Goal: Information Seeking & Learning: Learn about a topic

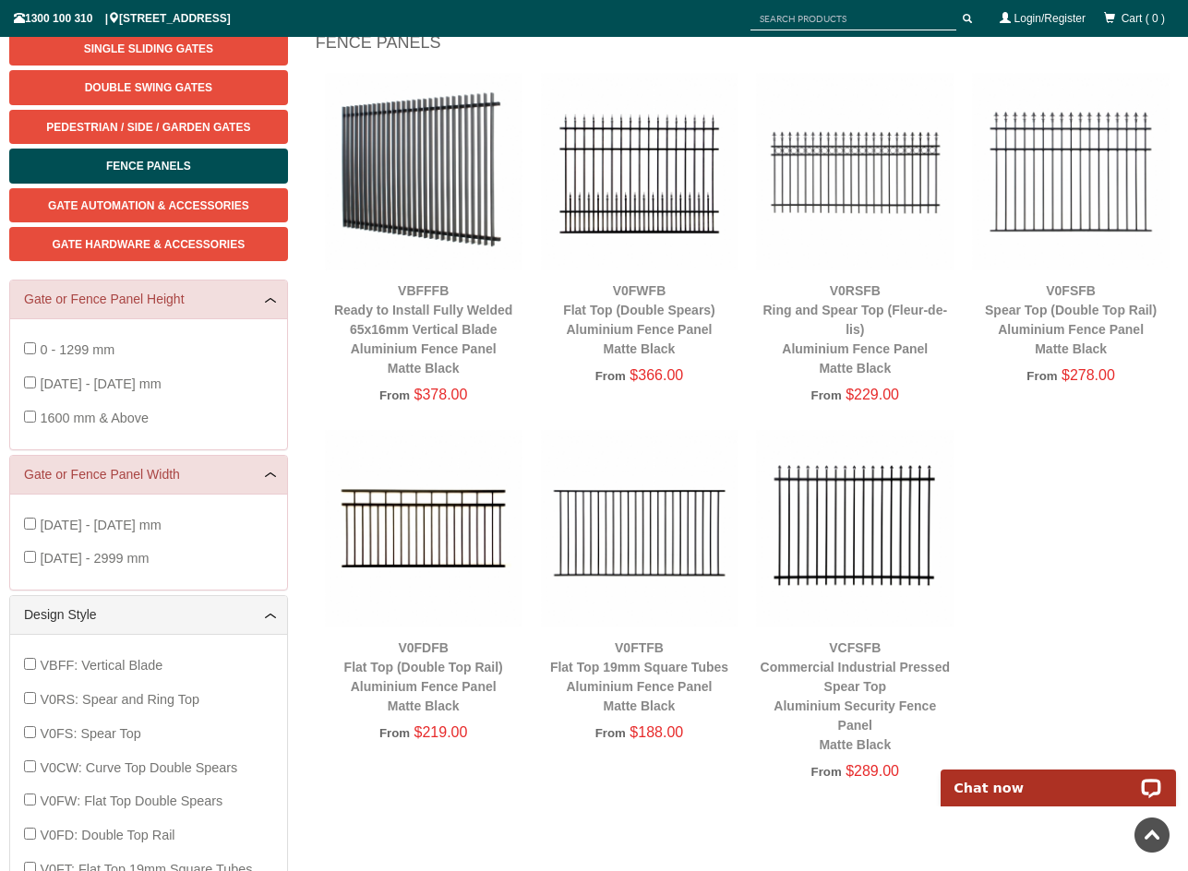
scroll to position [231, 0]
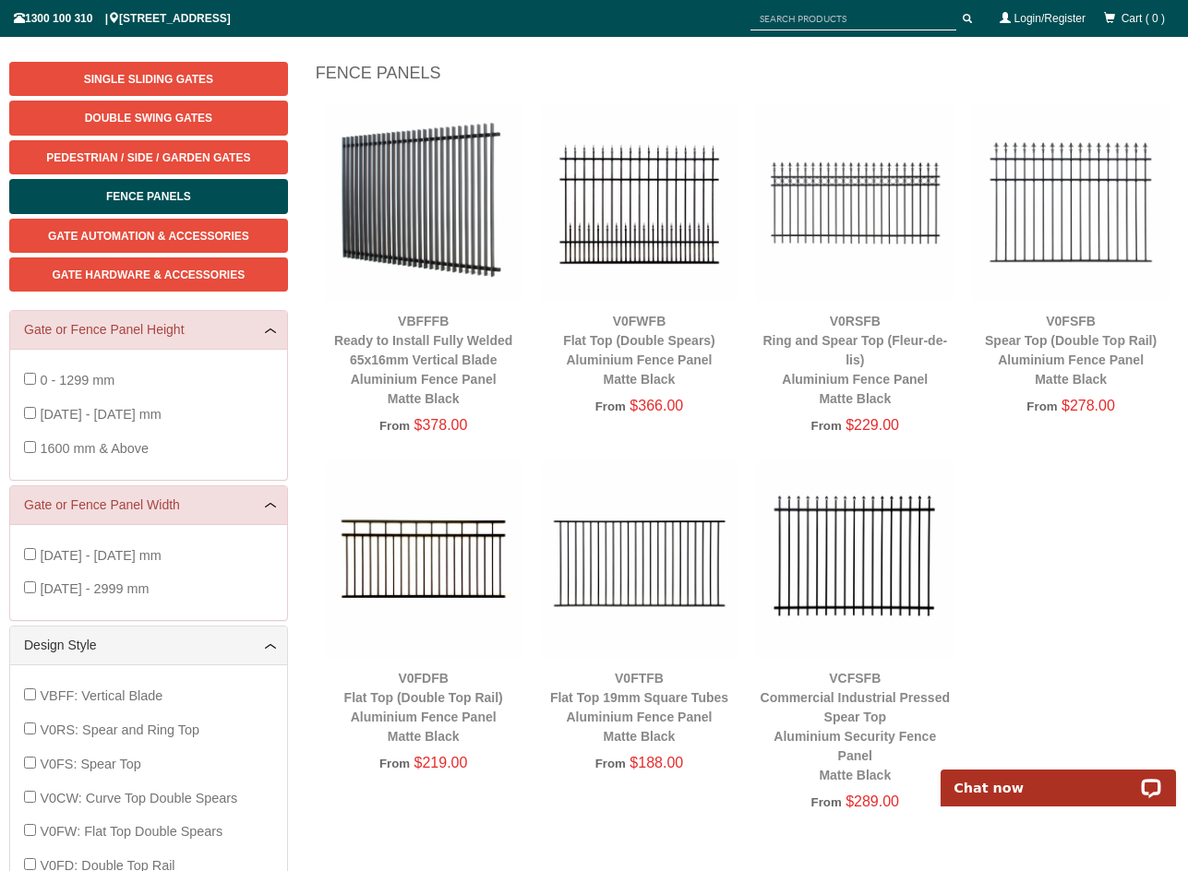
click at [893, 496] on img at bounding box center [855, 560] width 198 height 198
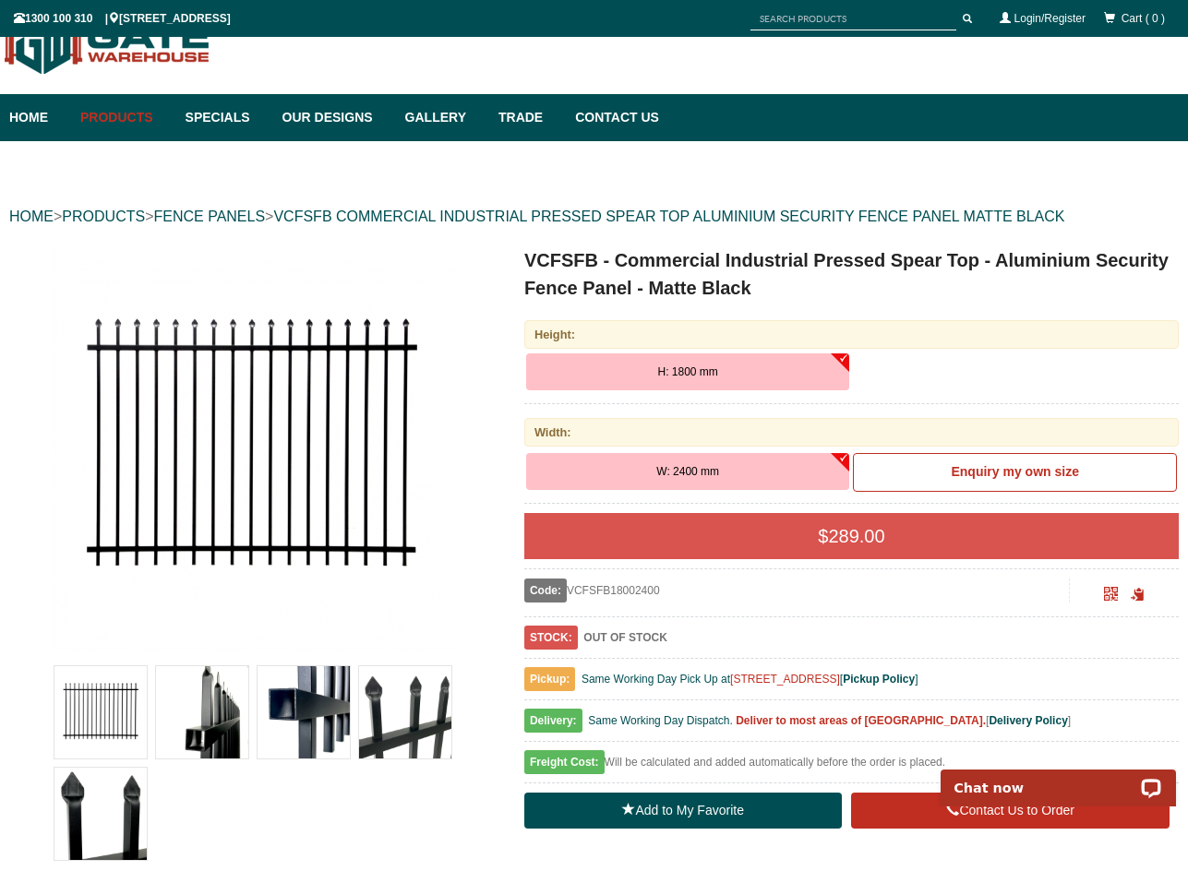
click at [660, 471] on span "W: 2400 mm" at bounding box center [687, 471] width 63 height 13
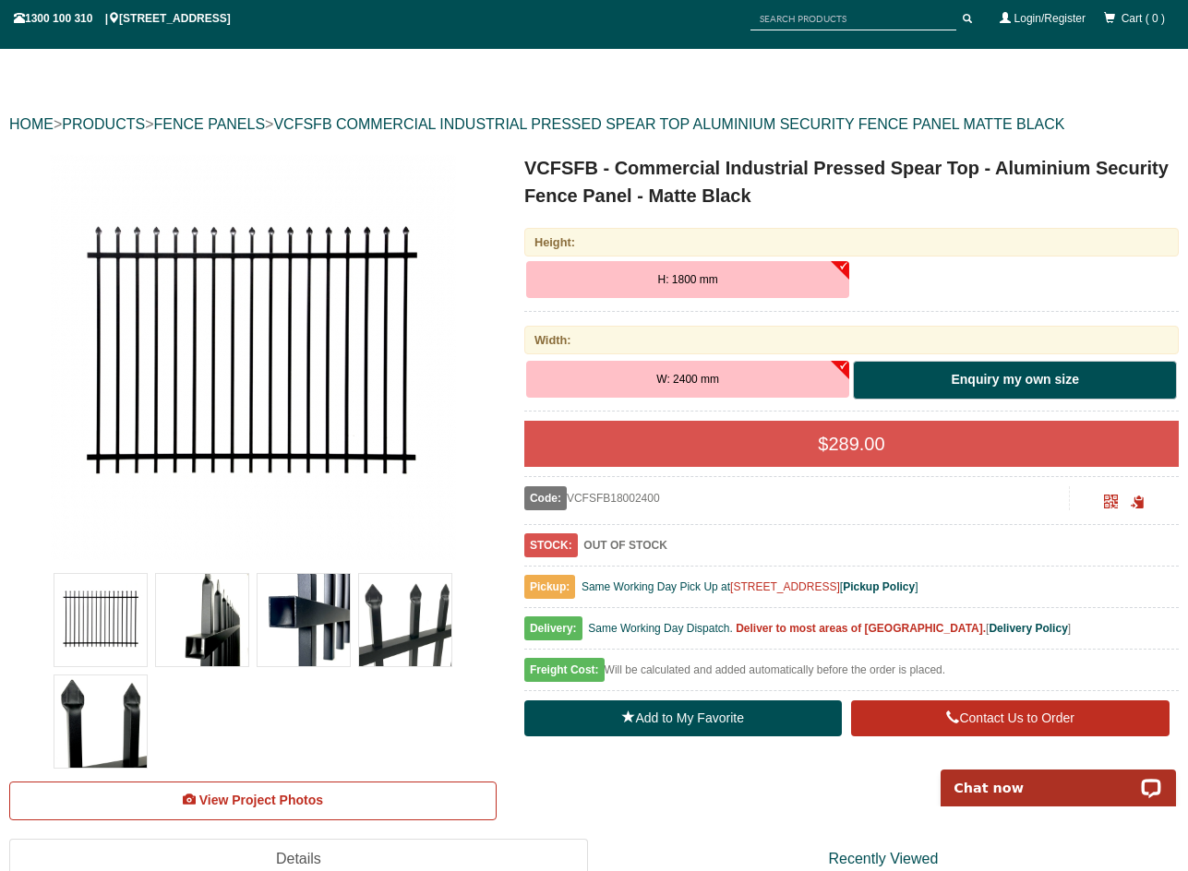
click at [1033, 389] on link "Enquiry my own size" at bounding box center [1015, 380] width 324 height 39
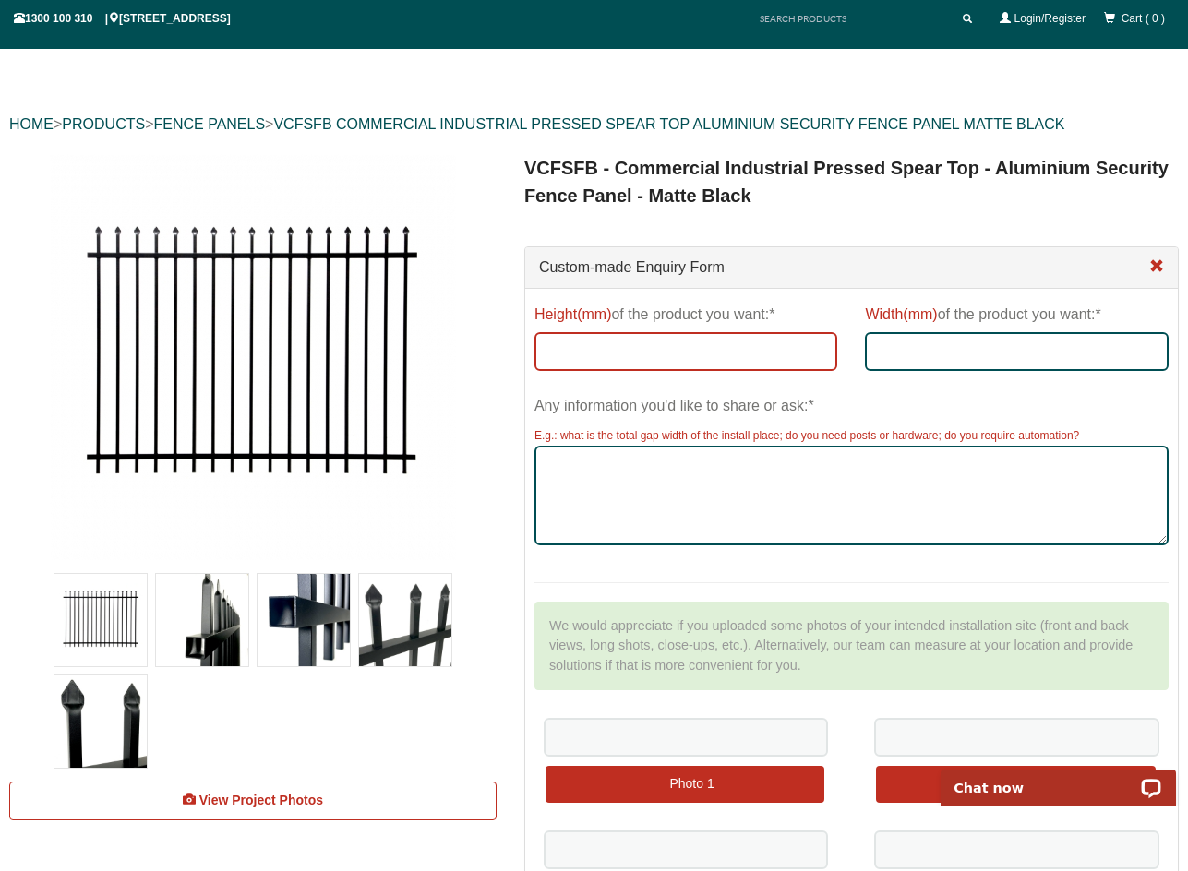
click at [790, 339] on input "Height(mm) of the product you want:*" at bounding box center [686, 351] width 304 height 39
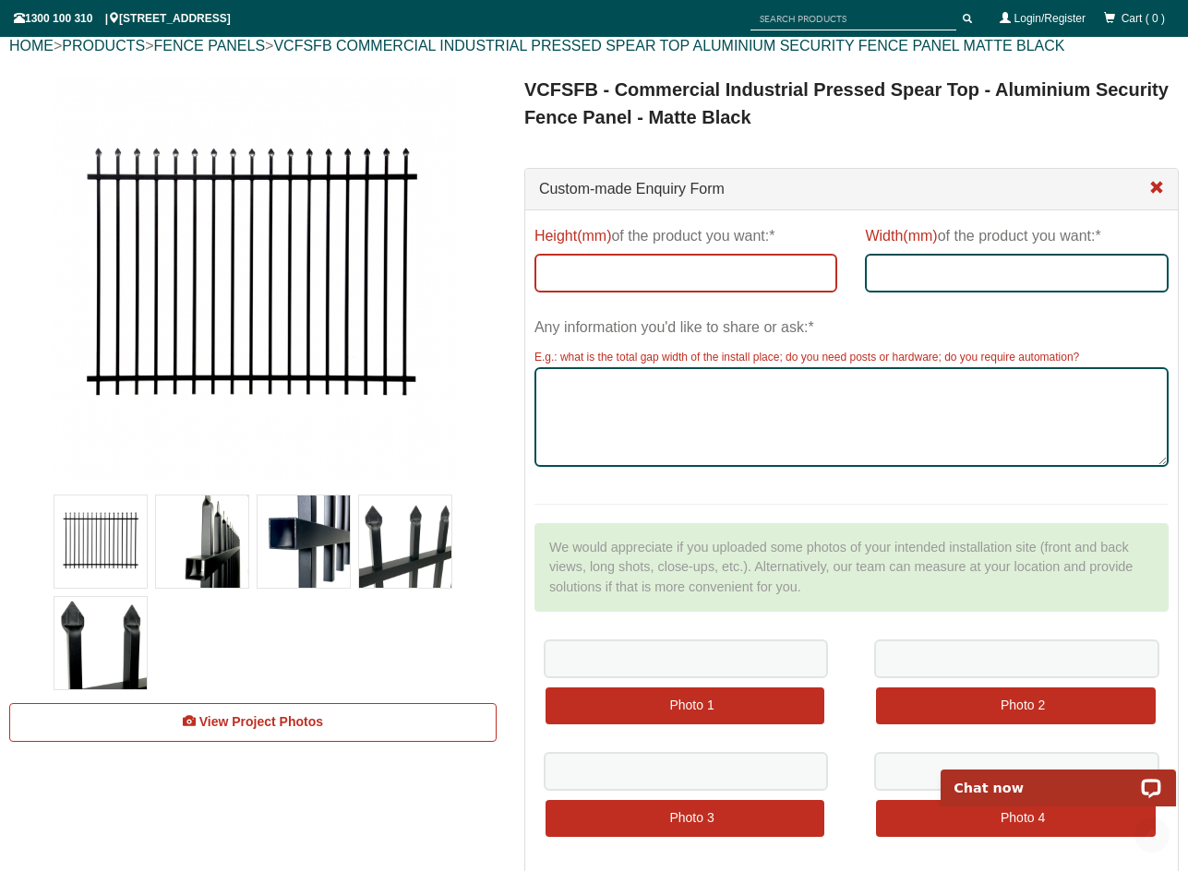
scroll to position [323, 0]
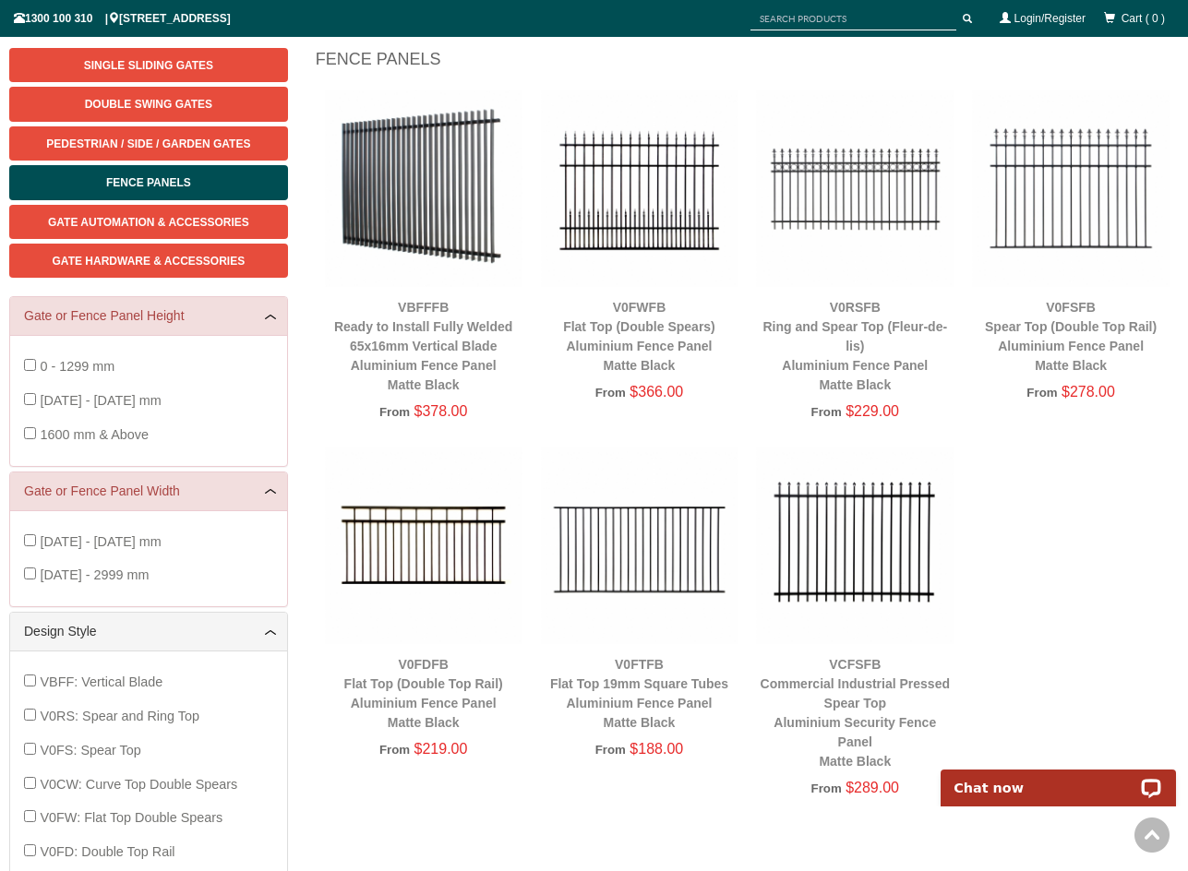
scroll to position [138, 0]
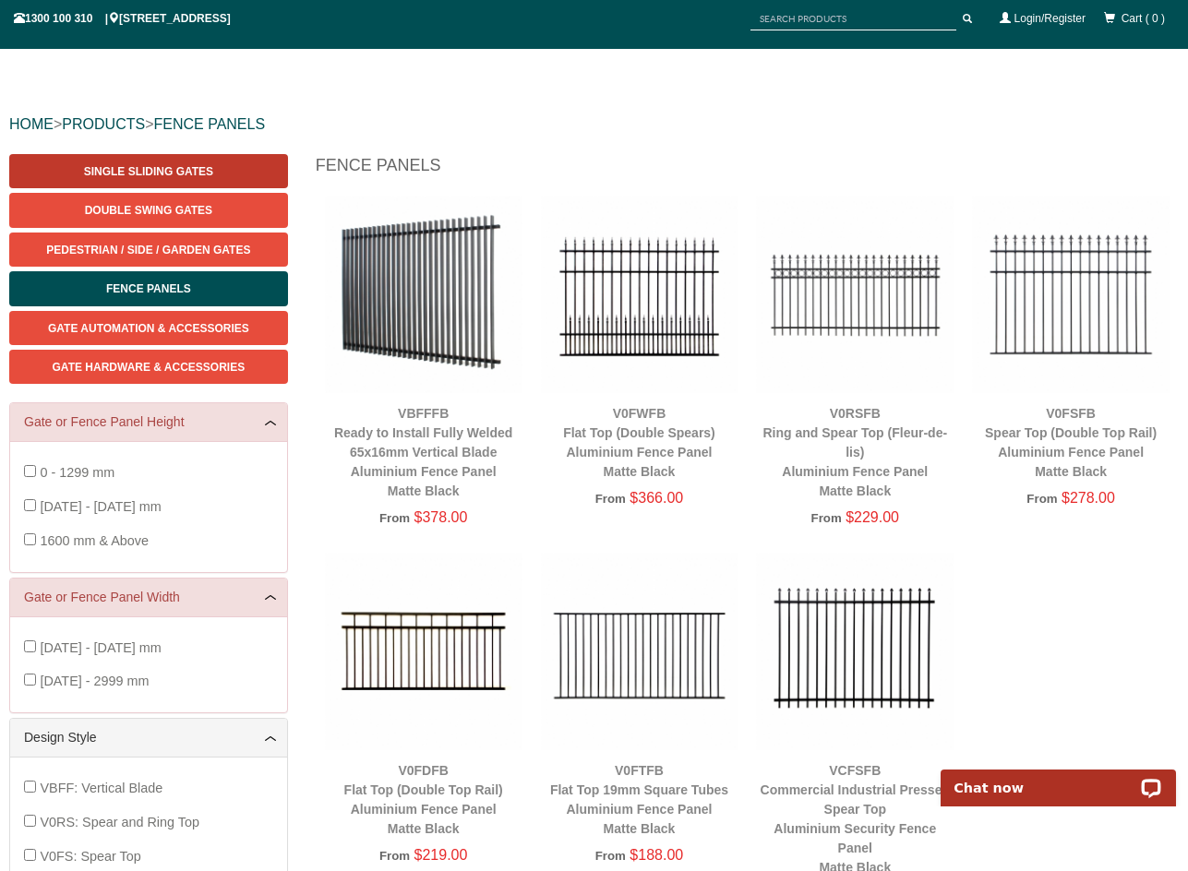
click at [242, 174] on link "Single Sliding Gates" at bounding box center [148, 171] width 279 height 34
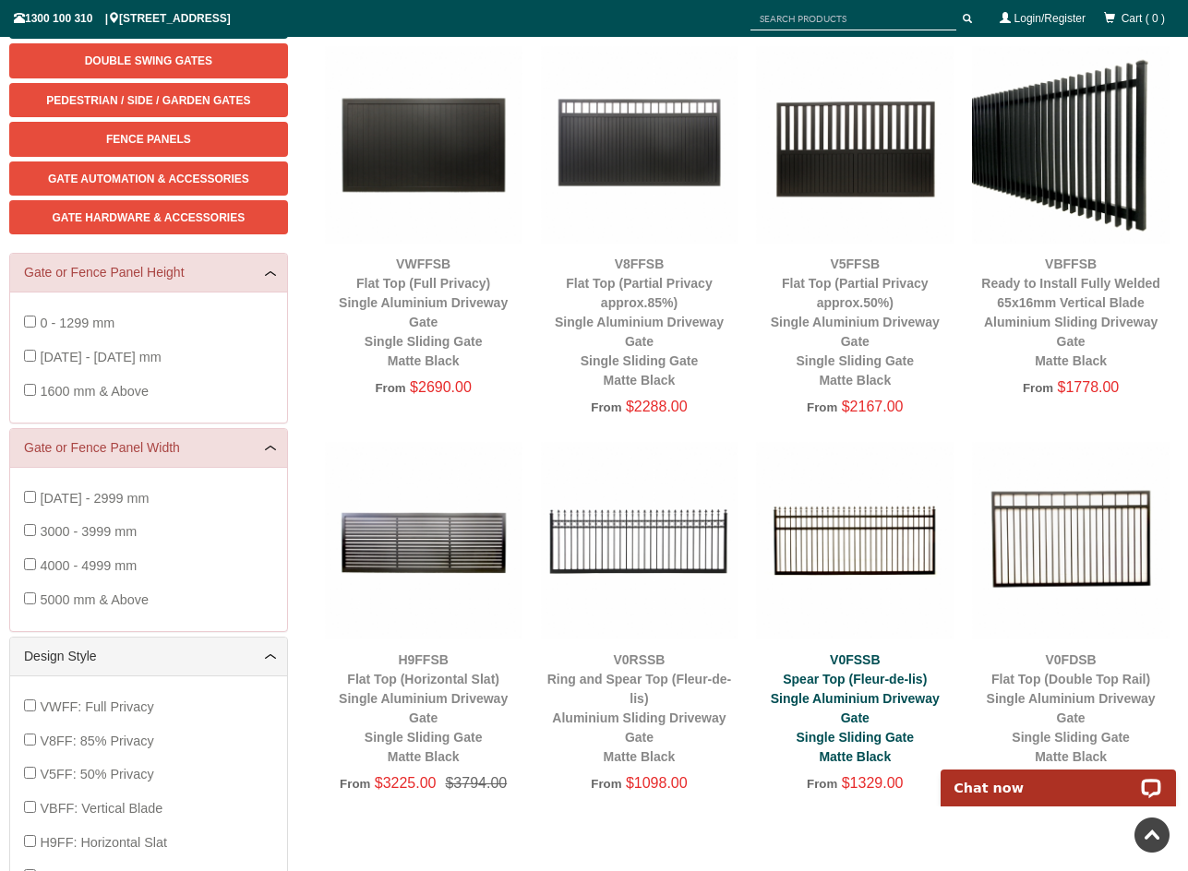
scroll to position [138, 0]
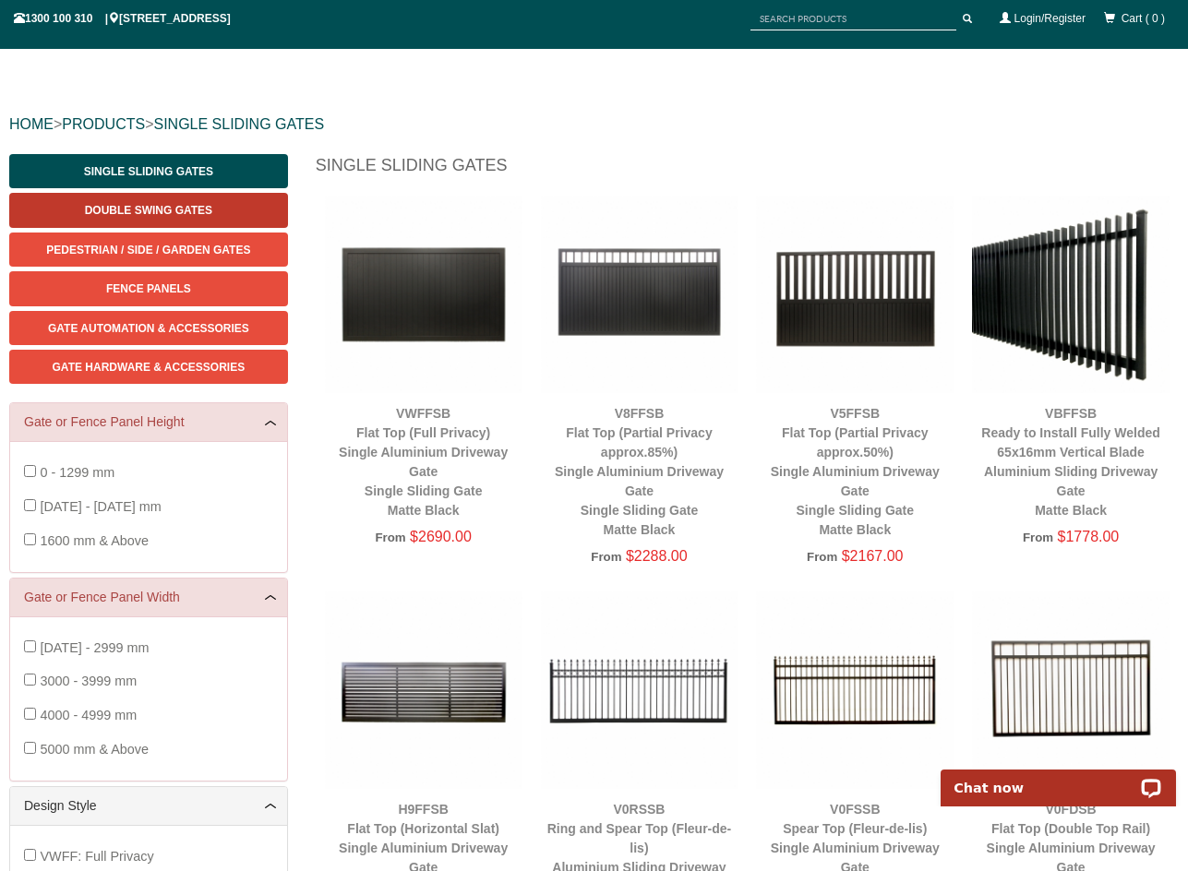
click at [167, 204] on span "Double Swing Gates" at bounding box center [148, 210] width 127 height 13
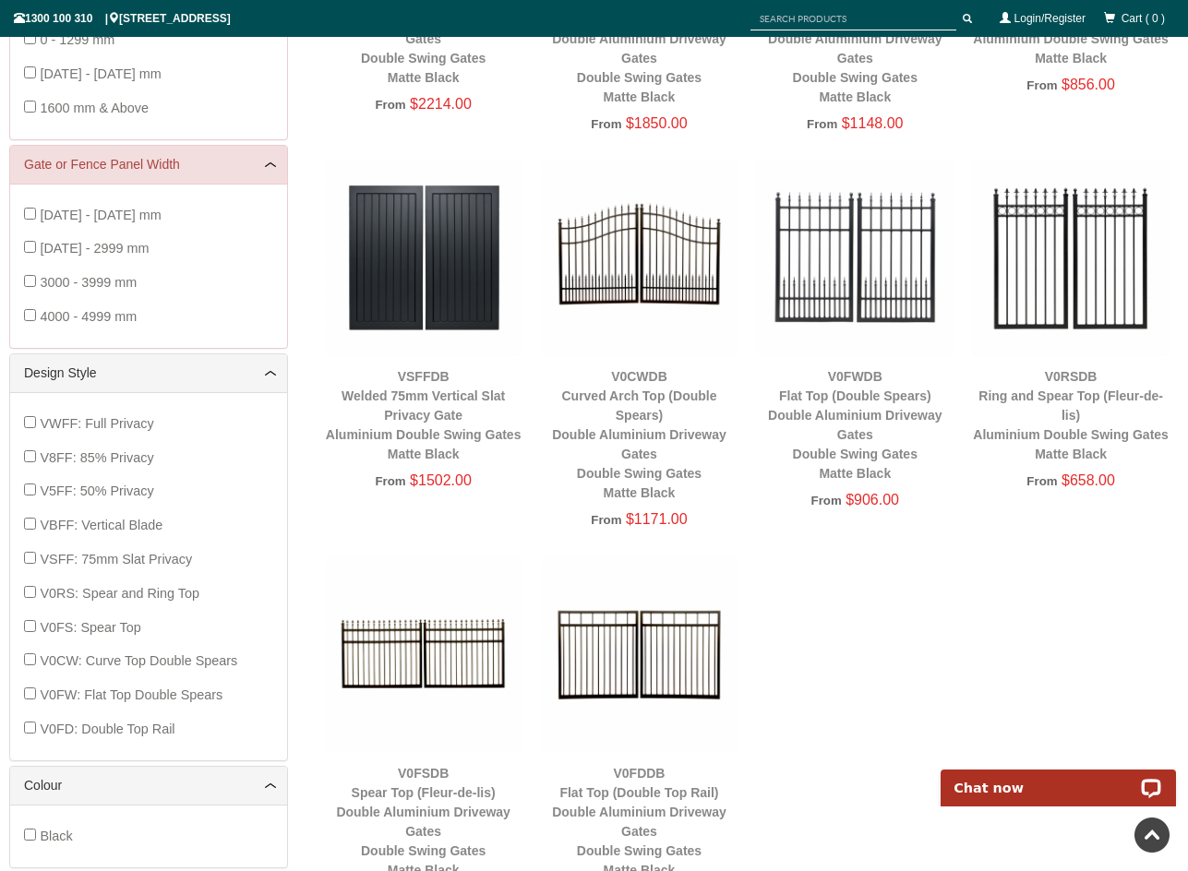
scroll to position [692, 0]
